Goal: Task Accomplishment & Management: Use online tool/utility

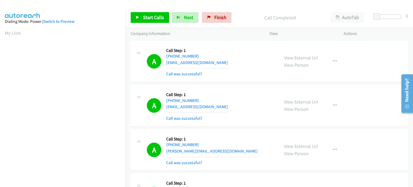
scroll to position [115, 0]
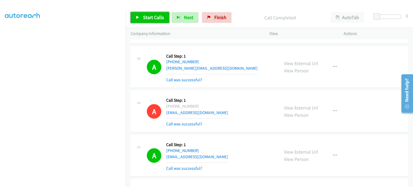
click at [157, 16] on span "Start Calls" at bounding box center [153, 17] width 21 height 6
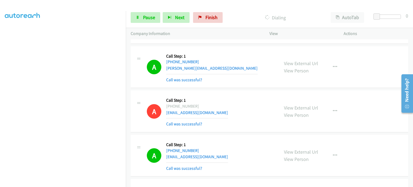
drag, startPoint x: 33, startPoint y: 43, endPoint x: 159, endPoint y: 10, distance: 130.1
click at [160, 10] on div "Start Calls Pause Next Finish Dialing AutoTab AutoTab 0" at bounding box center [269, 17] width 287 height 21
click at [152, 16] on span "Pause" at bounding box center [149, 17] width 12 height 6
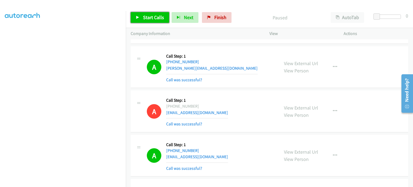
click at [145, 20] on span "Start Calls" at bounding box center [153, 17] width 21 height 6
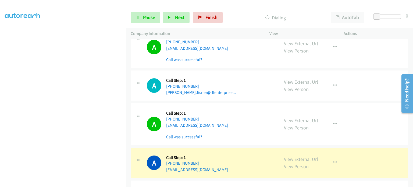
scroll to position [7, 0]
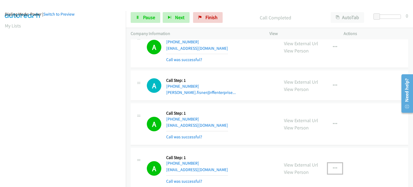
click at [333, 166] on icon "button" at bounding box center [335, 168] width 4 height 4
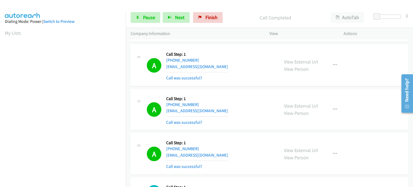
scroll to position [5460, 0]
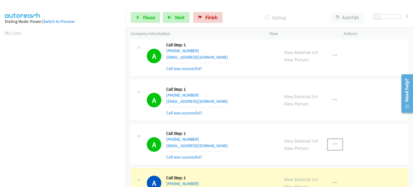
click at [334, 142] on icon "button" at bounding box center [335, 144] width 4 height 4
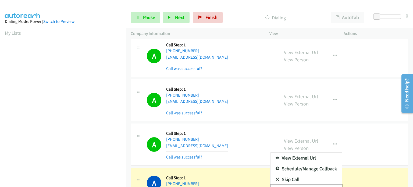
click at [310, 185] on link "Add to do not call list" at bounding box center [305, 190] width 71 height 11
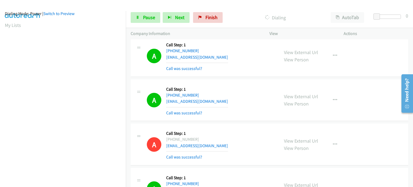
scroll to position [7, 0]
click at [144, 15] on span "Pause" at bounding box center [149, 17] width 12 height 6
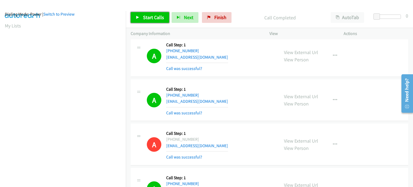
click at [150, 16] on span "Start Calls" at bounding box center [153, 17] width 21 height 6
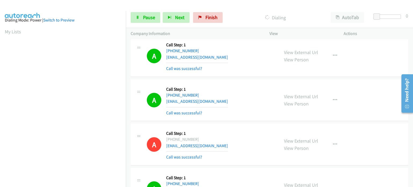
scroll to position [0, 0]
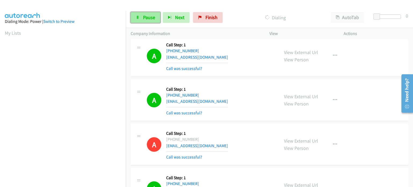
click at [144, 17] on span "Pause" at bounding box center [149, 17] width 12 height 6
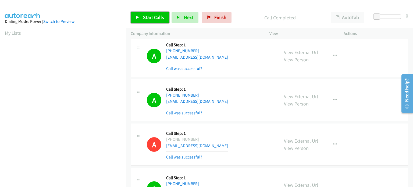
click at [143, 15] on span "Start Calls" at bounding box center [153, 17] width 21 height 6
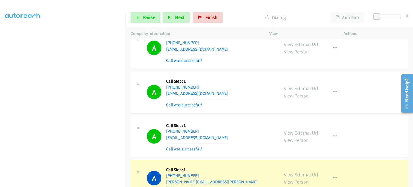
scroll to position [6266, 0]
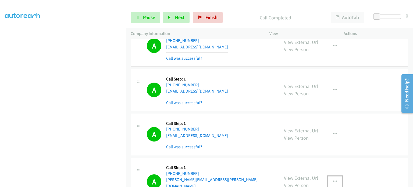
click at [333, 179] on icon "button" at bounding box center [335, 181] width 4 height 4
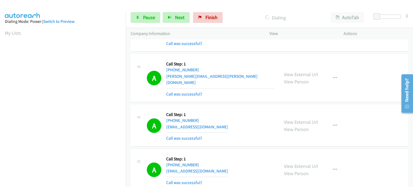
scroll to position [115, 0]
click at [264, 122] on div at bounding box center [206, 93] width 413 height 187
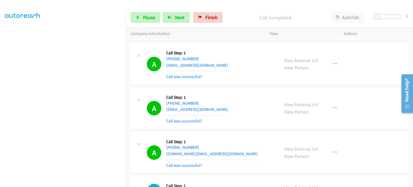
scroll to position [6772, 0]
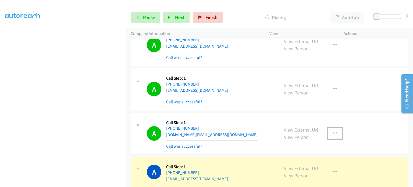
click at [335, 128] on button "button" at bounding box center [335, 133] width 15 height 11
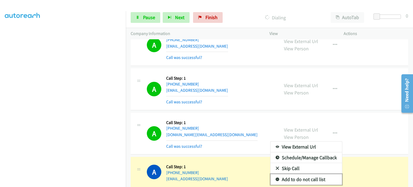
click at [313, 174] on link "Add to do not call list" at bounding box center [305, 179] width 71 height 11
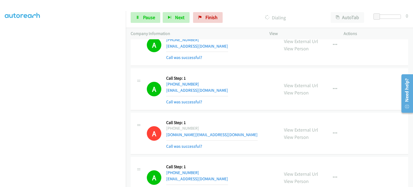
scroll to position [115, 0]
click at [66, 184] on aside "Dialing Mode: Power | Switch to Preview My Lists" at bounding box center [63, 49] width 126 height 298
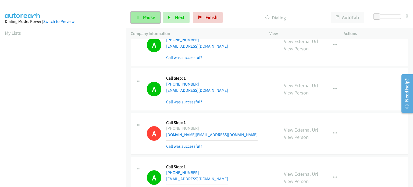
click at [146, 19] on span "Pause" at bounding box center [149, 17] width 12 height 6
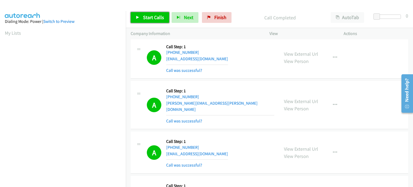
click at [146, 15] on span "Start Calls" at bounding box center [153, 17] width 21 height 6
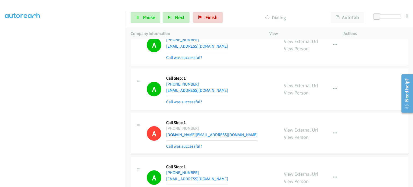
scroll to position [115, 0]
click at [149, 19] on span "Pause" at bounding box center [149, 17] width 12 height 6
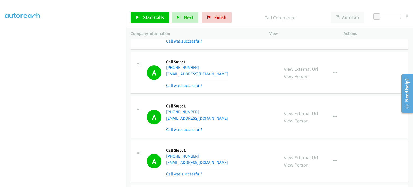
scroll to position [7310, 0]
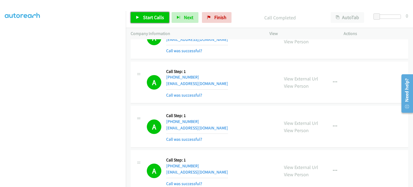
click at [160, 15] on span "Start Calls" at bounding box center [153, 17] width 21 height 6
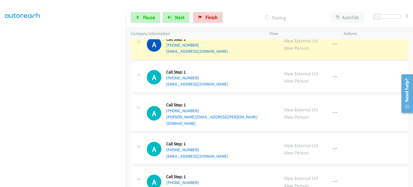
scroll to position [0, 0]
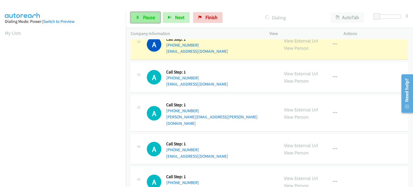
click at [145, 16] on span "Pause" at bounding box center [149, 17] width 12 height 6
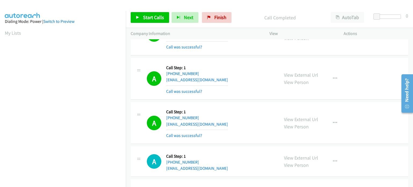
scroll to position [115, 0]
click at [150, 19] on span "Start Calls" at bounding box center [153, 17] width 21 height 6
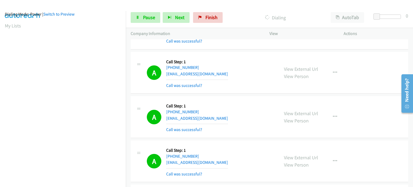
scroll to position [6923, 0]
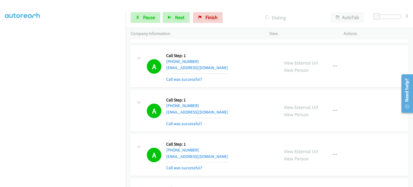
scroll to position [8171, 0]
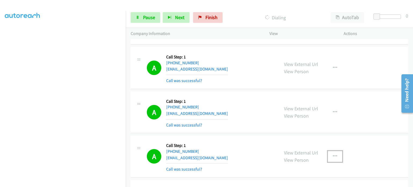
click at [333, 154] on icon "button" at bounding box center [335, 156] width 4 height 4
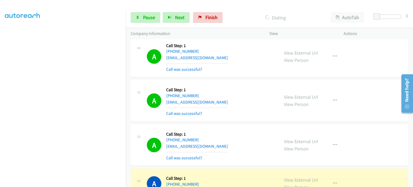
scroll to position [8897, 0]
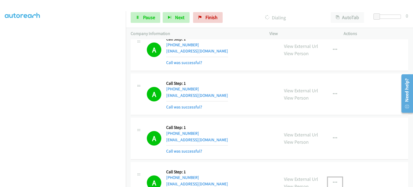
click at [335, 177] on button "button" at bounding box center [335, 182] width 15 height 11
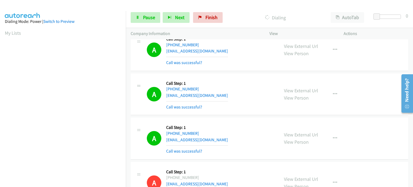
scroll to position [115, 0]
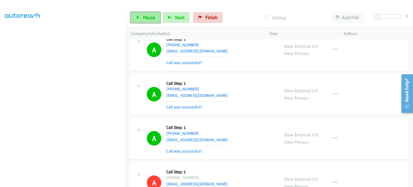
click at [146, 14] on span "Pause" at bounding box center [149, 17] width 12 height 6
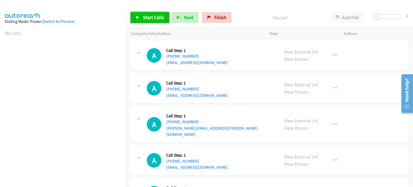
click at [147, 19] on span "Start Calls" at bounding box center [153, 17] width 21 height 6
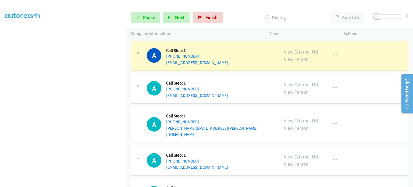
scroll to position [61, 0]
click at [103, 11] on iframe at bounding box center [65, 107] width 121 height 255
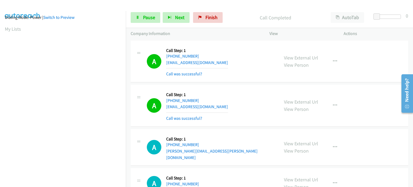
scroll to position [0, 0]
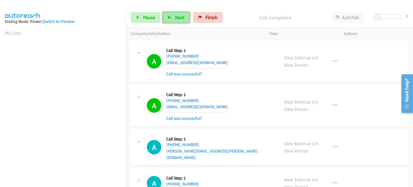
click at [171, 16] on button "Next" at bounding box center [176, 17] width 27 height 11
click at [148, 17] on span "Pause" at bounding box center [149, 17] width 12 height 6
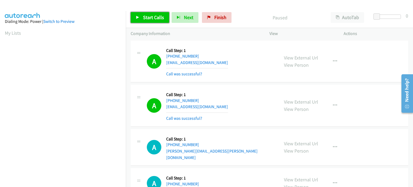
click at [148, 18] on span "Start Calls" at bounding box center [153, 17] width 21 height 6
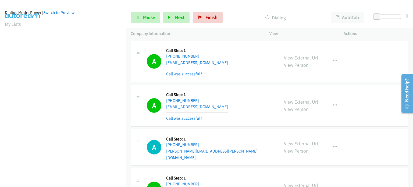
scroll to position [7, 0]
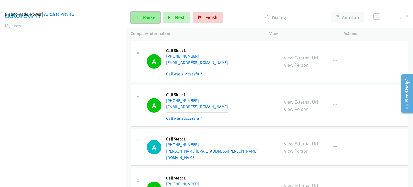
click at [148, 18] on span "Pause" at bounding box center [149, 17] width 12 height 6
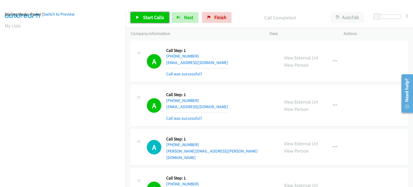
click at [156, 18] on span "Start Calls" at bounding box center [153, 17] width 21 height 6
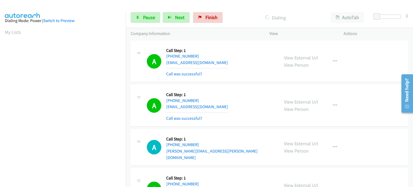
scroll to position [0, 0]
click at [139, 18] on link "Pause" at bounding box center [146, 17] width 30 height 11
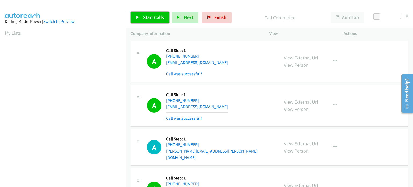
click at [142, 16] on link "Start Calls" at bounding box center [150, 17] width 38 height 11
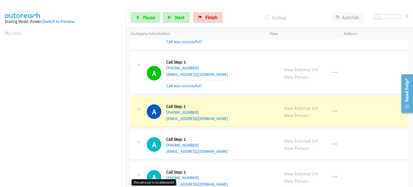
scroll to position [474, 0]
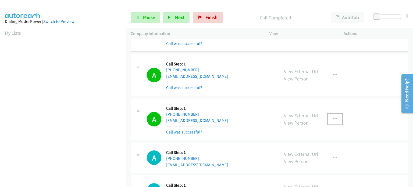
click at [333, 117] on icon "button" at bounding box center [335, 119] width 4 height 4
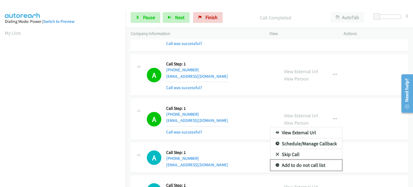
click at [320, 160] on link "Add to do not call list" at bounding box center [305, 165] width 71 height 11
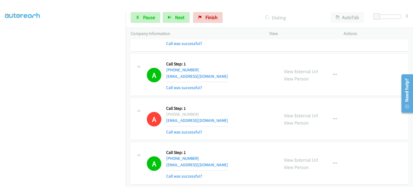
scroll to position [0, 0]
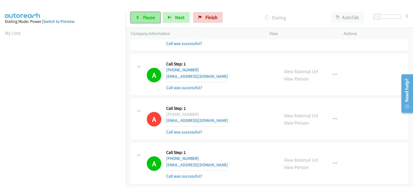
click at [151, 17] on span "Pause" at bounding box center [149, 17] width 12 height 6
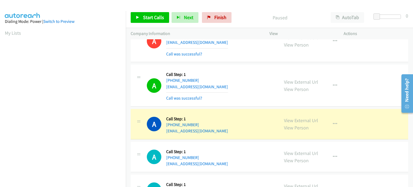
scroll to position [555, 0]
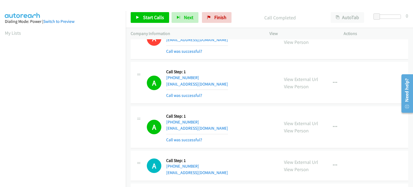
click at [333, 111] on div "View External Url View Person View External Url Email Schedule/Manage Callback …" at bounding box center [318, 127] width 79 height 32
click at [330, 121] on button "button" at bounding box center [335, 126] width 15 height 11
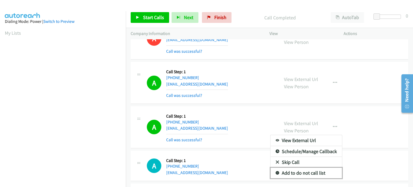
click at [296, 167] on link "Add to do not call list" at bounding box center [305, 172] width 71 height 11
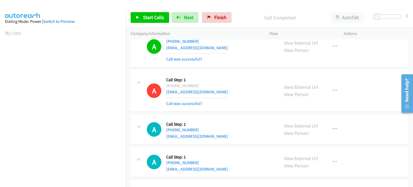
scroll to position [582, 0]
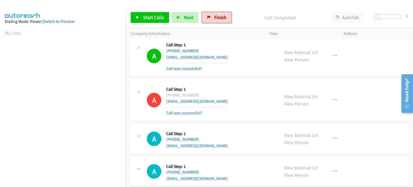
drag, startPoint x: 211, startPoint y: 20, endPoint x: 230, endPoint y: 17, distance: 19.1
click at [211, 20] on link "Finish" at bounding box center [217, 17] width 30 height 11
click at [230, 17] on div "Start Calls Pause Next Finish" at bounding box center [182, 17] width 103 height 11
